Goal: Task Accomplishment & Management: Manage account settings

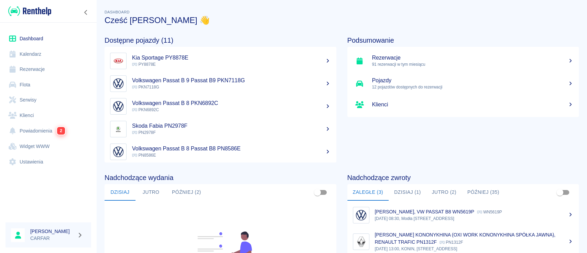
click at [26, 33] on link "Dashboard" at bounding box center [48, 38] width 86 height 15
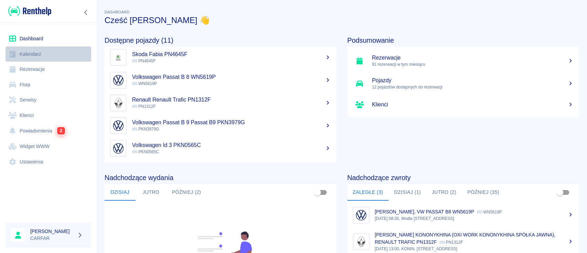
click at [28, 50] on link "Kalendarz" at bounding box center [48, 53] width 86 height 15
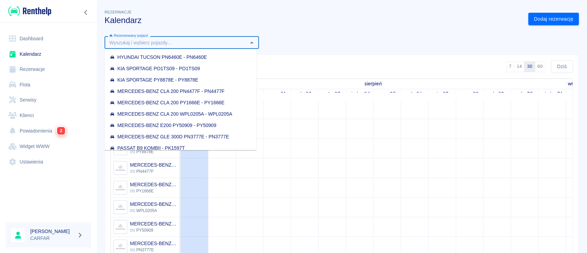
click at [203, 42] on input "Rezerwowany pojazd" at bounding box center [176, 42] width 139 height 9
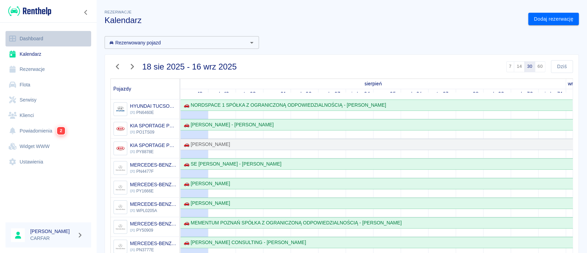
click at [31, 38] on link "Dashboard" at bounding box center [48, 38] width 86 height 15
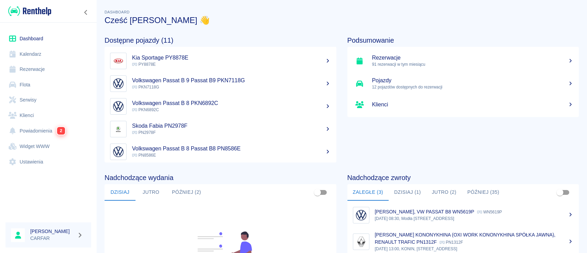
click at [27, 34] on link "Dashboard" at bounding box center [48, 38] width 86 height 15
click at [30, 37] on link "Dashboard" at bounding box center [48, 38] width 86 height 15
click at [50, 66] on link "Rezerwacje" at bounding box center [48, 69] width 86 height 15
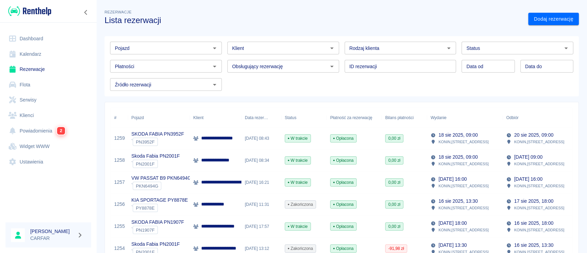
click at [271, 49] on input "Klient" at bounding box center [277, 48] width 96 height 9
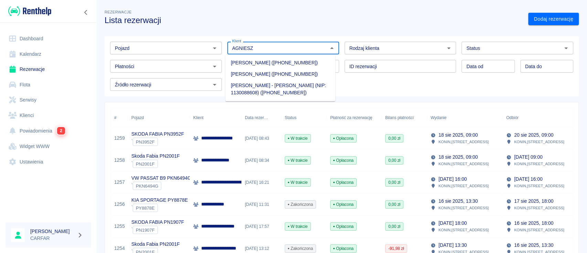
click at [279, 64] on li "[PERSON_NAME] ([PHONE_NUMBER])" at bounding box center [280, 62] width 110 height 11
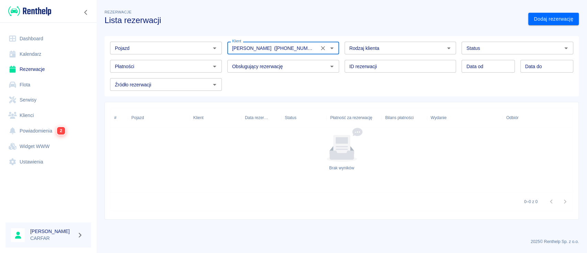
type input "[PERSON_NAME] ([PHONE_NUMBER])"
